Goal: Find specific page/section: Find specific page/section

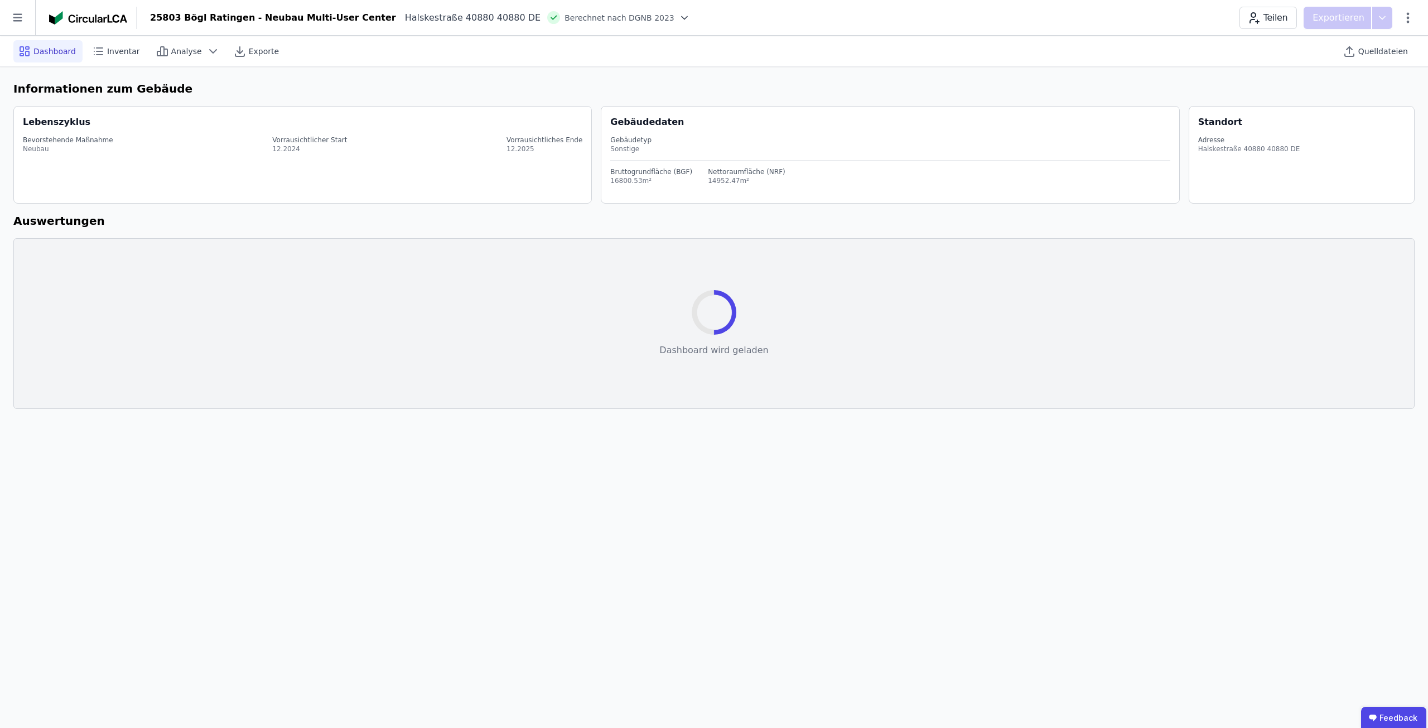
select select "*"
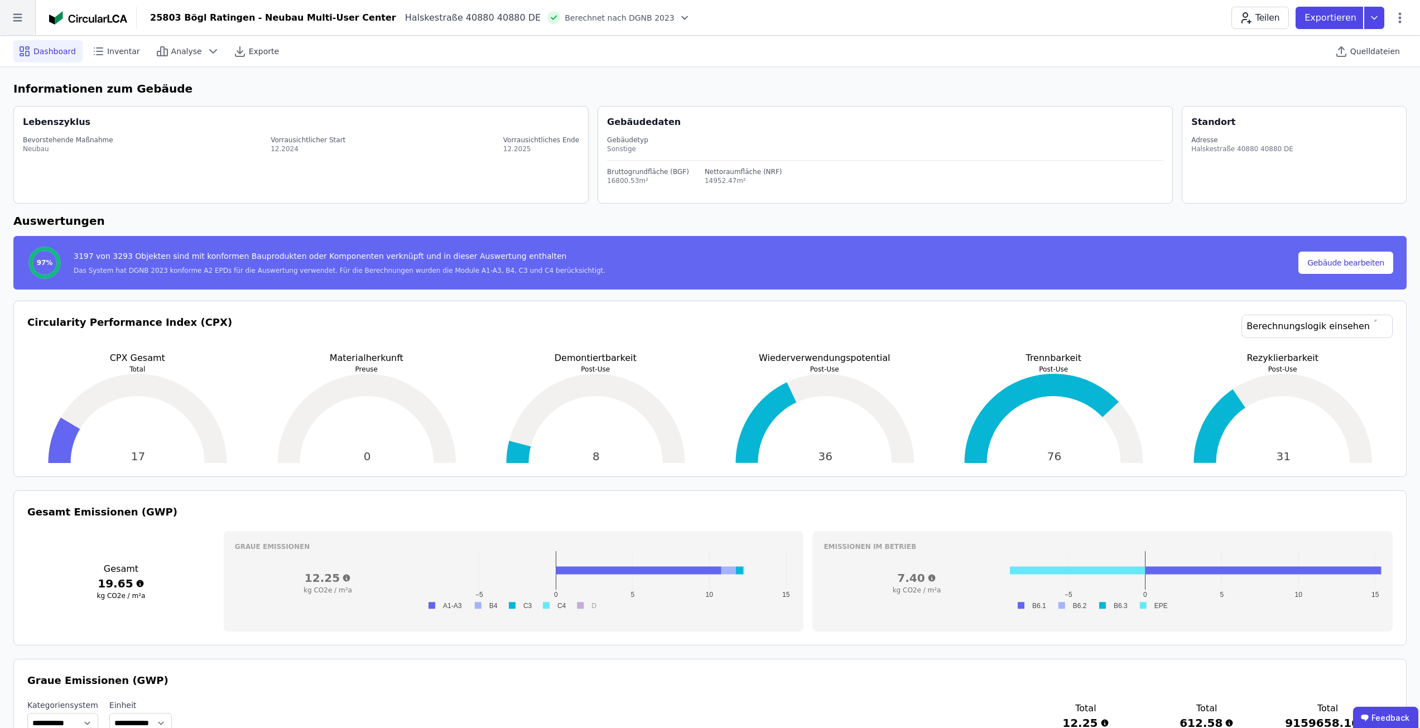
click at [29, 15] on icon at bounding box center [17, 17] width 35 height 35
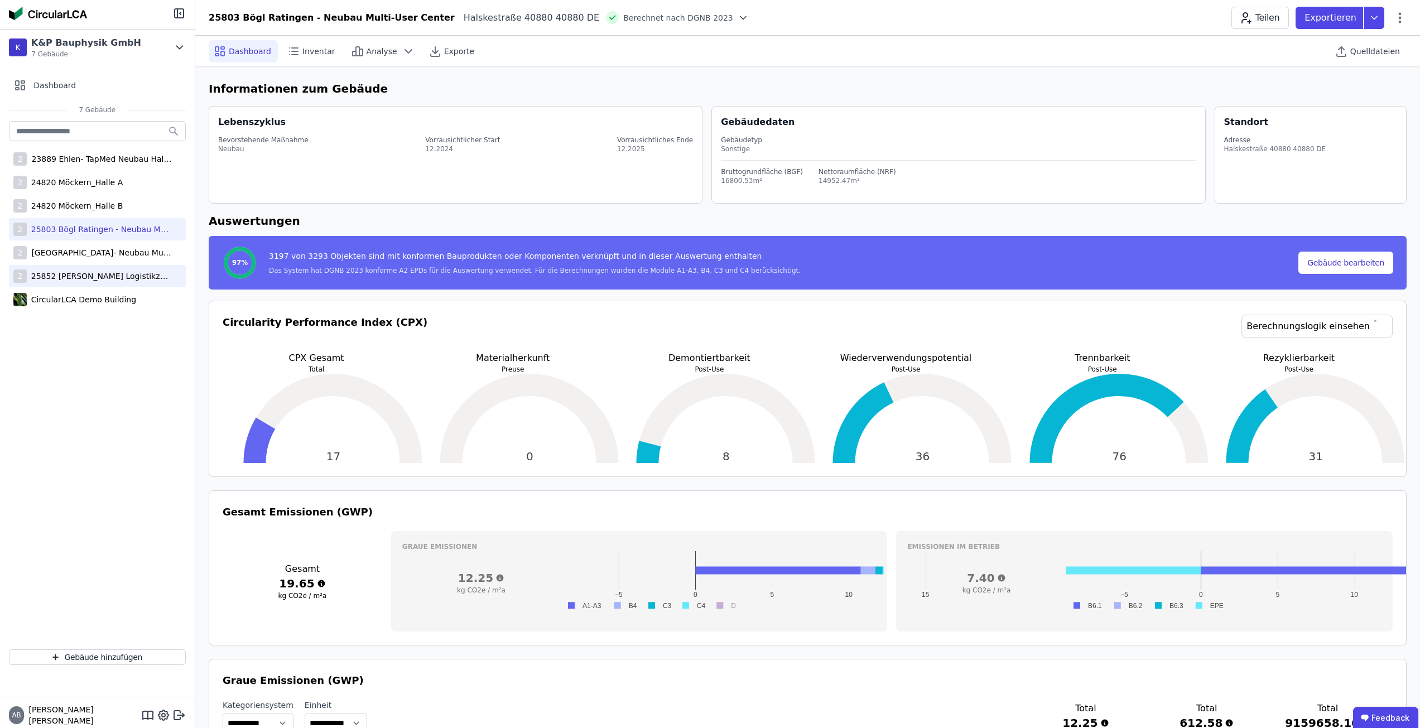
click at [104, 268] on div "2 25852 [PERSON_NAME] Logistikzentrum" at bounding box center [97, 276] width 177 height 22
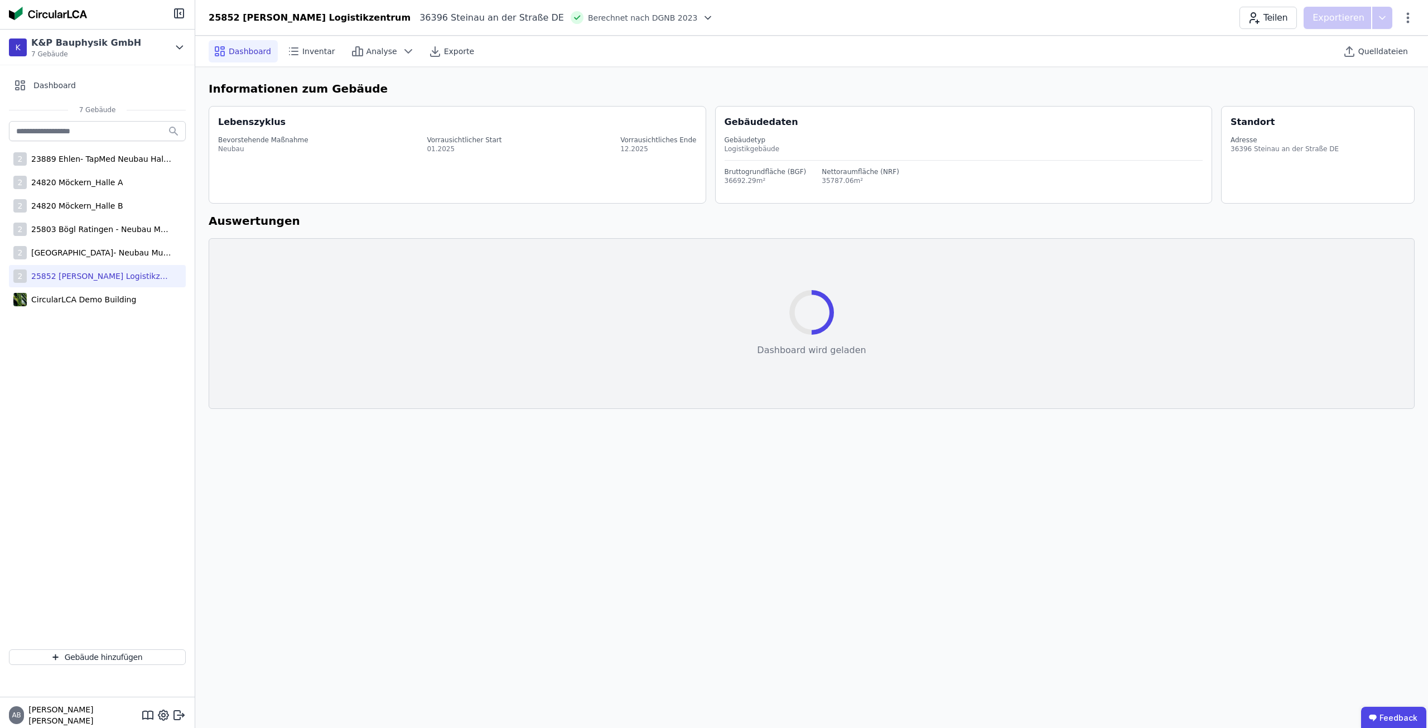
select select "*"
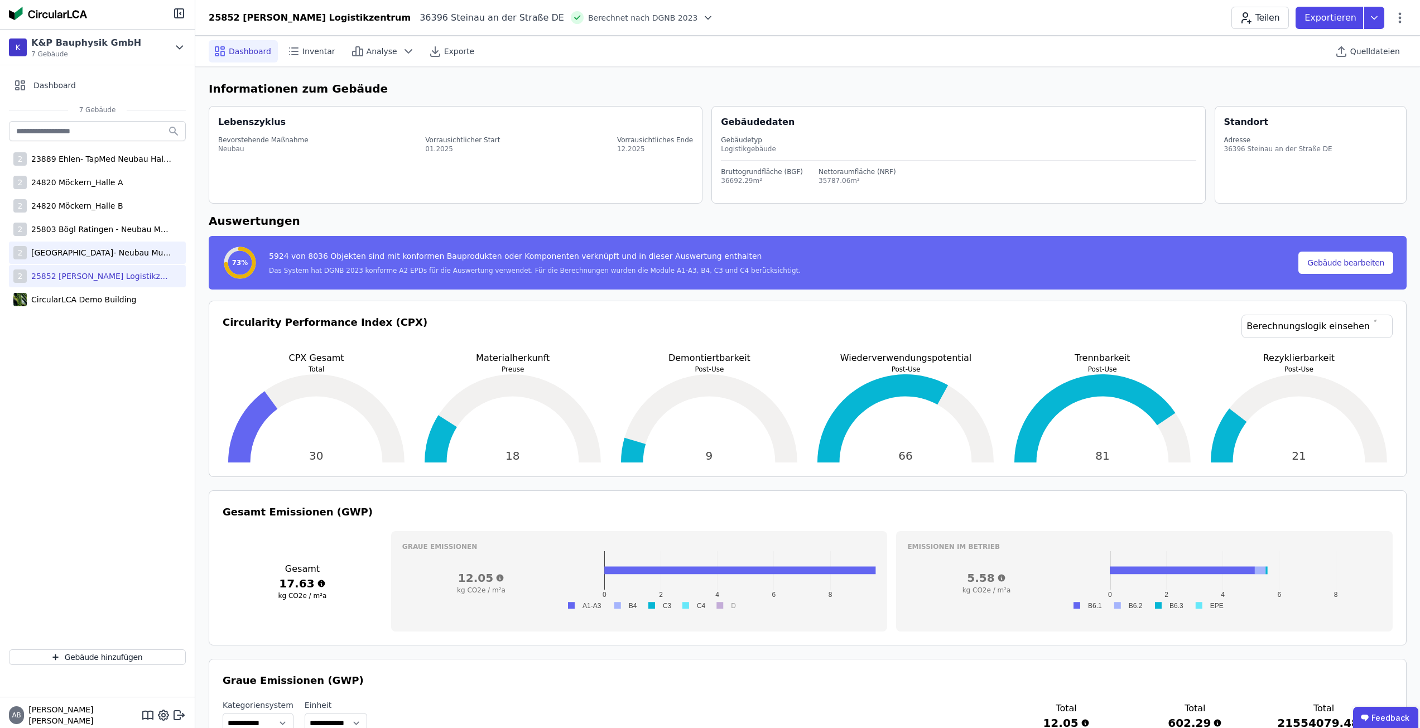
click at [60, 253] on div "[GEOGRAPHIC_DATA]- Neubau Multi-User Center" at bounding box center [99, 252] width 145 height 11
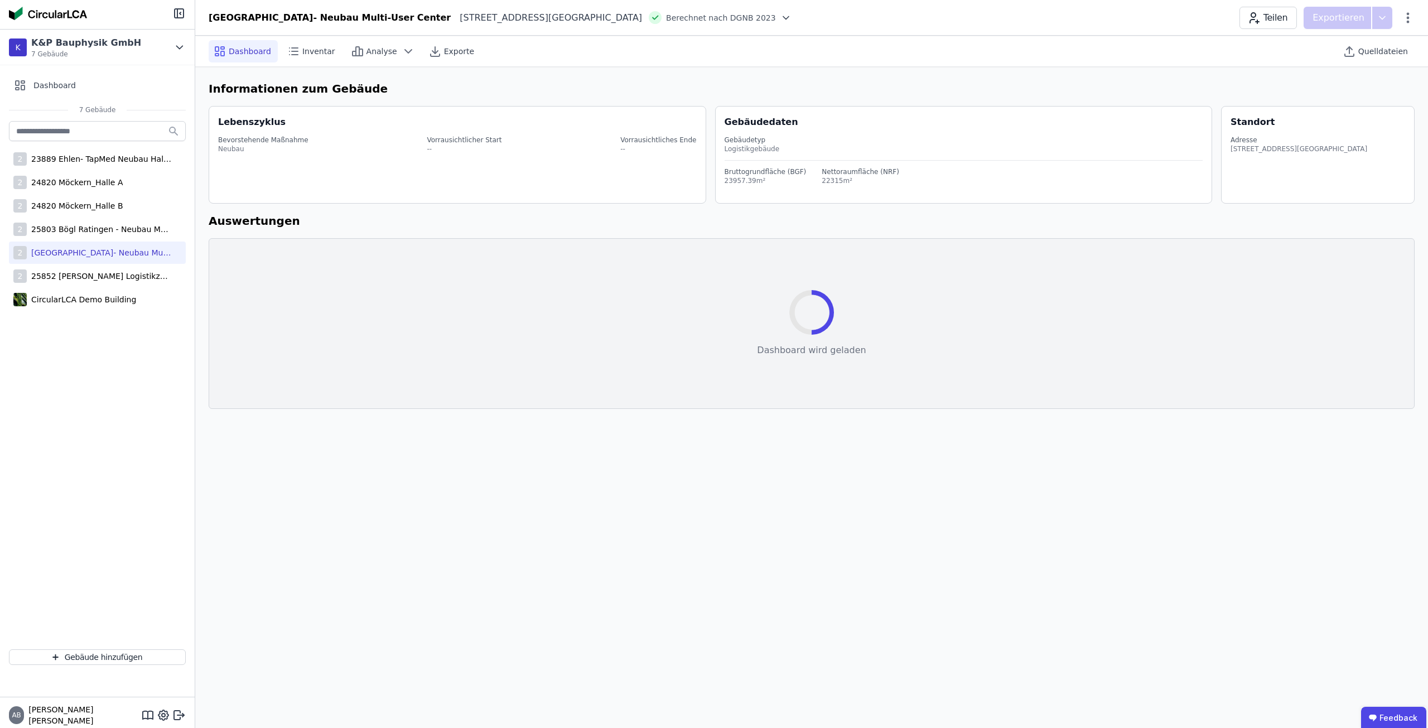
select select "*"
